Goal: Task Accomplishment & Management: Use online tool/utility

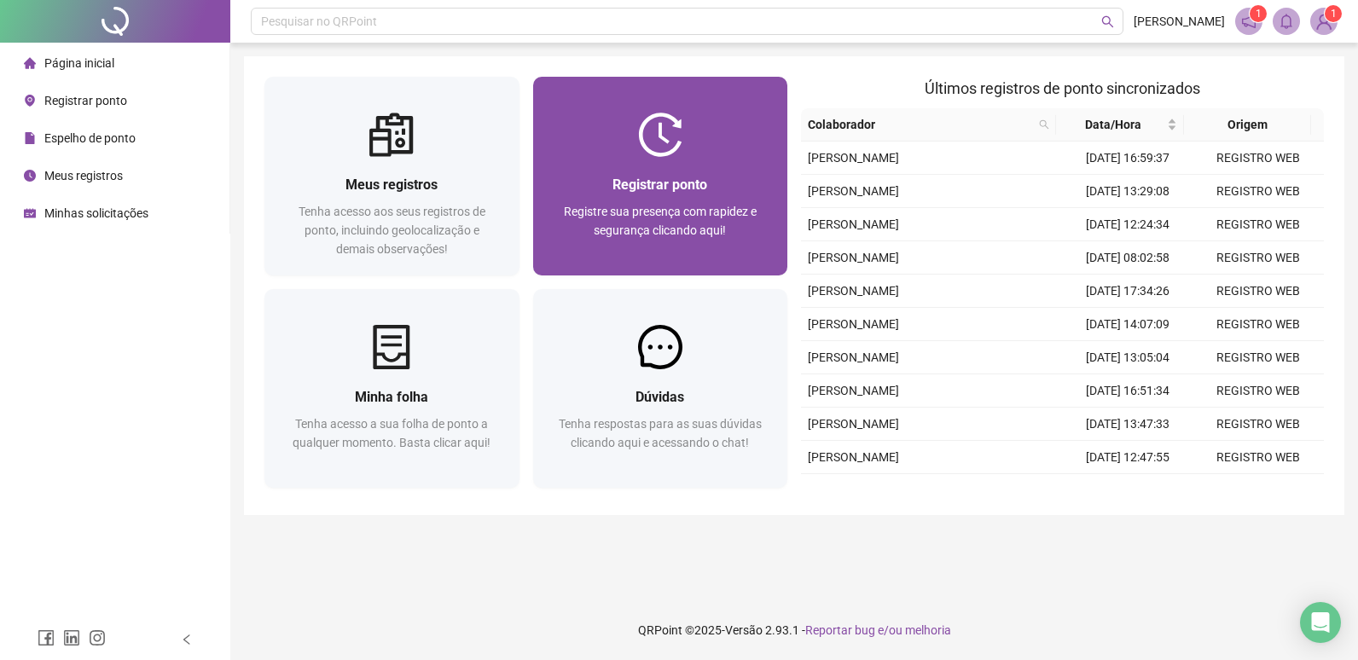
click at [576, 164] on div "Registrar ponto Registre sua presença com rapidez e segurança clicando aqui!" at bounding box center [660, 216] width 255 height 119
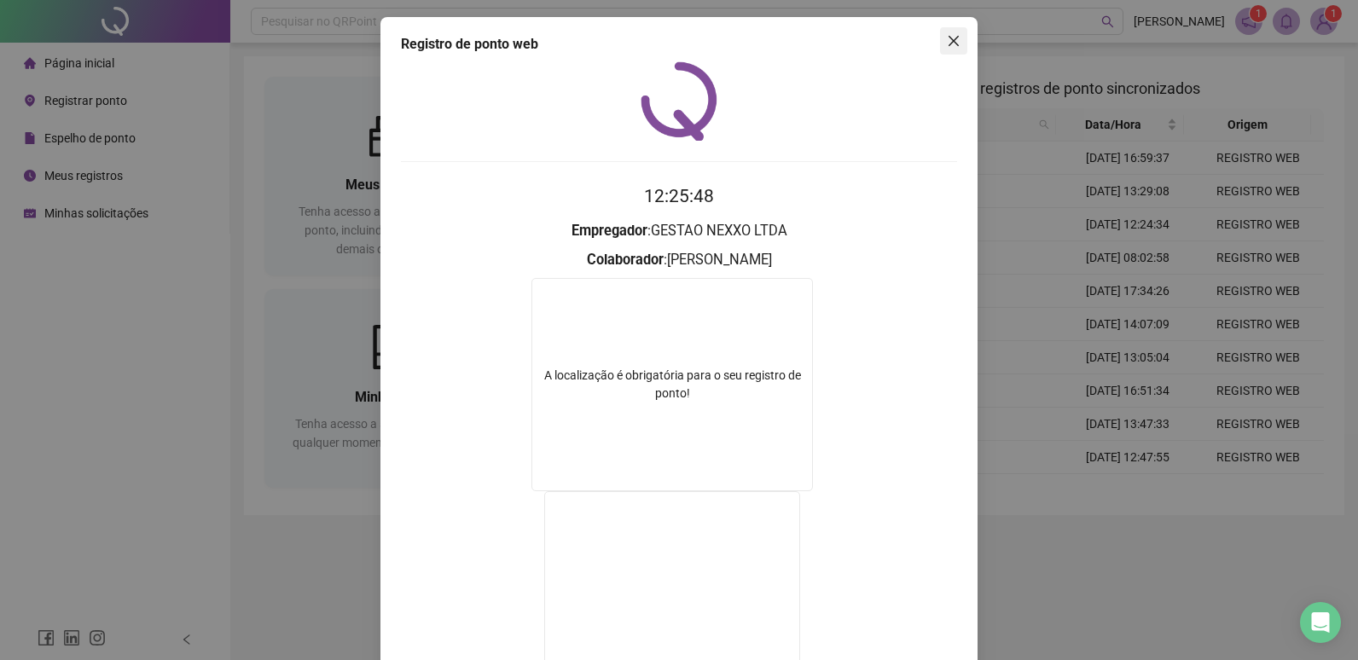
click at [947, 46] on icon "close" at bounding box center [954, 41] width 14 height 14
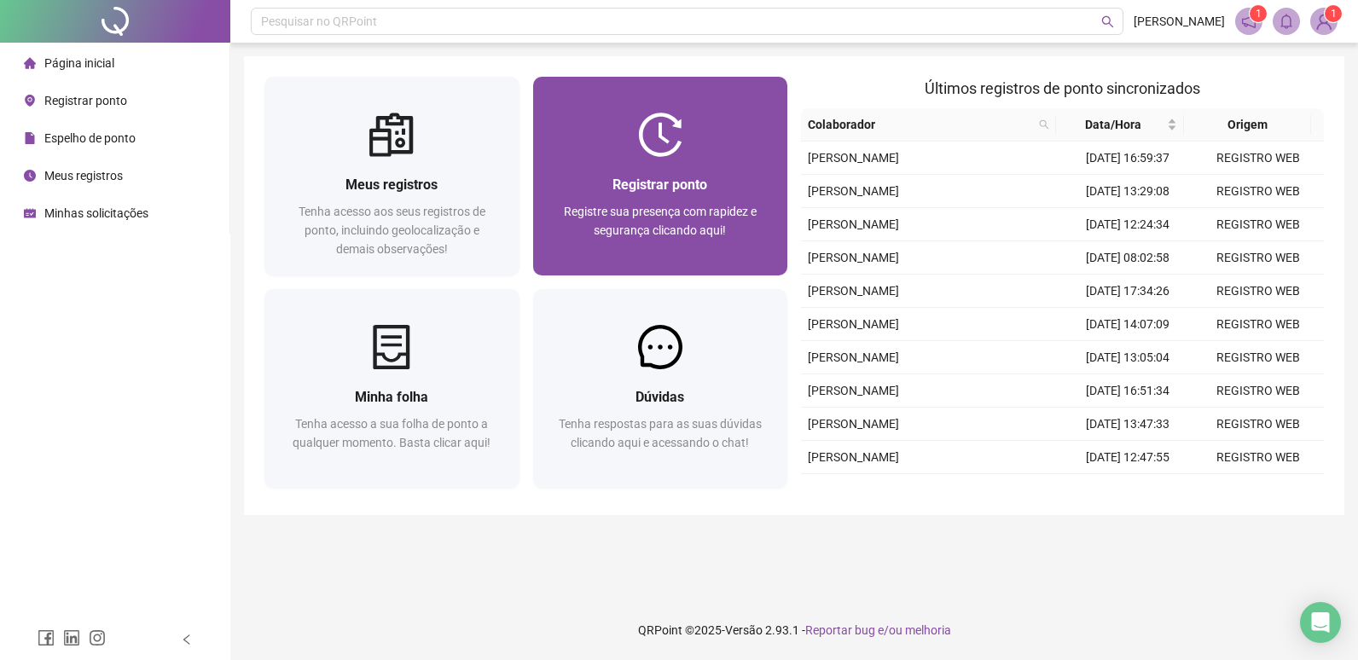
click at [742, 150] on div at bounding box center [660, 135] width 255 height 44
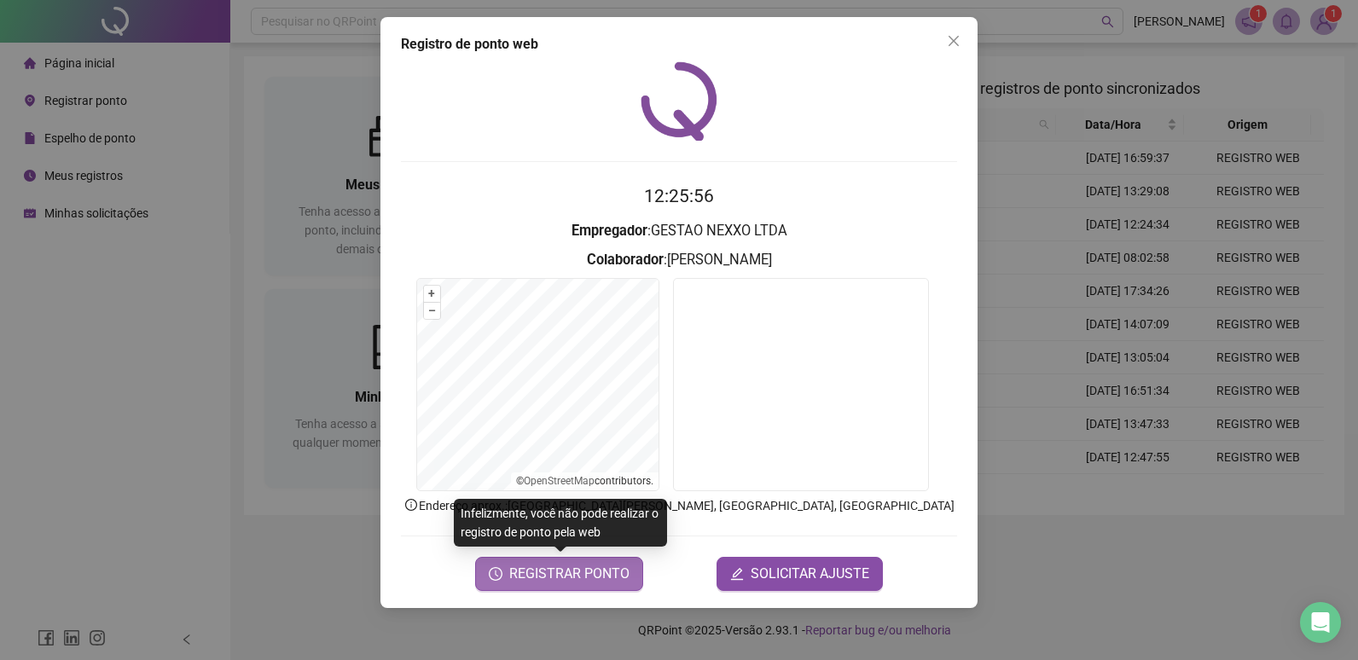
click at [560, 580] on span "REGISTRAR PONTO" at bounding box center [569, 574] width 120 height 20
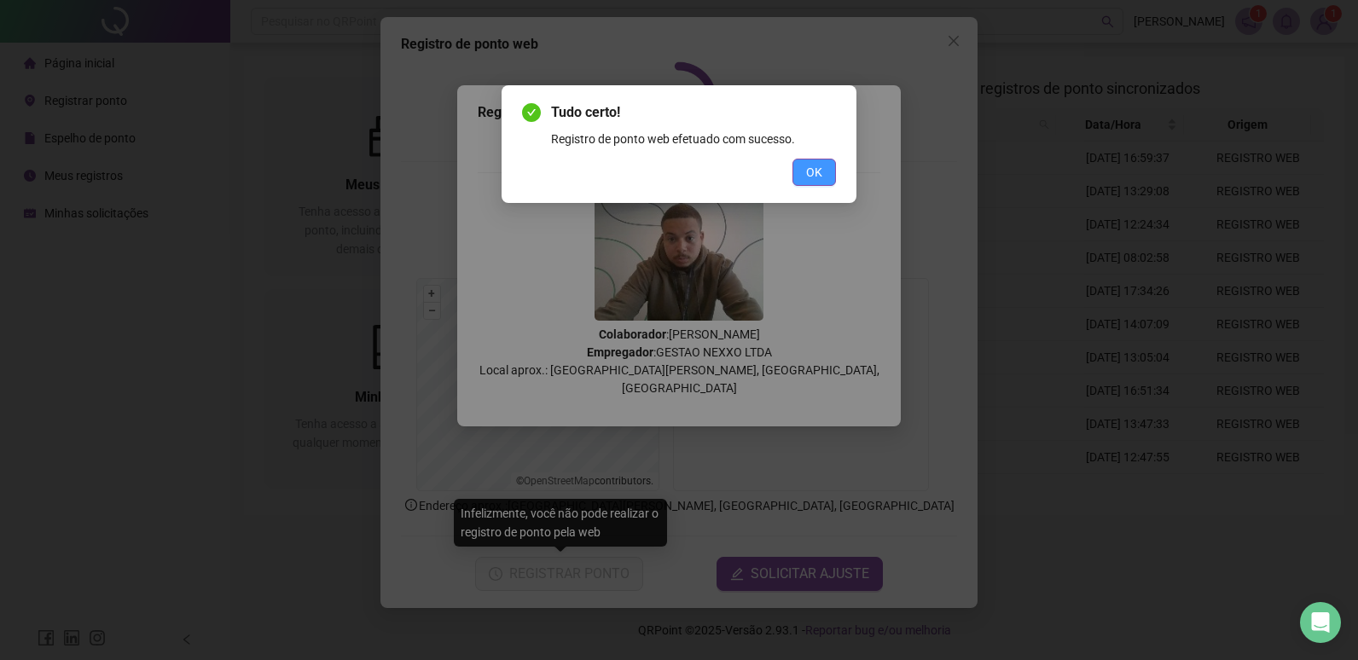
click at [826, 178] on button "OK" at bounding box center [813, 172] width 43 height 27
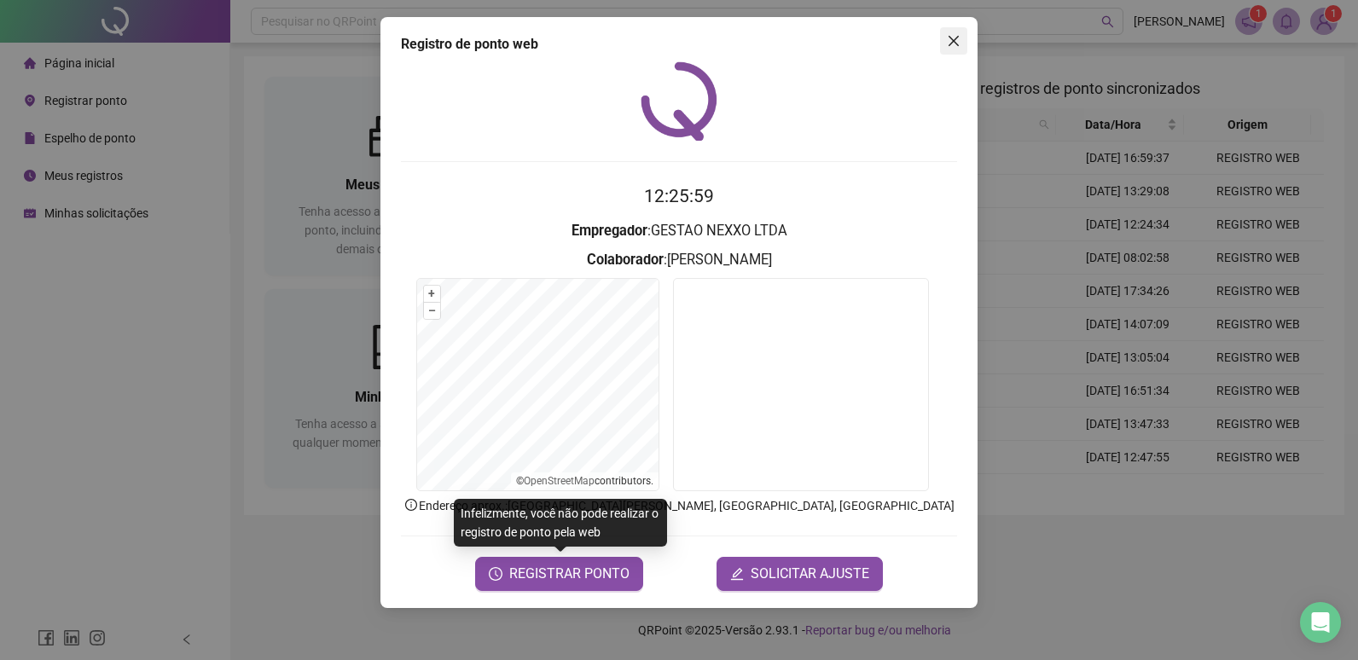
click at [944, 36] on button "Close" at bounding box center [953, 40] width 27 height 27
